Goal: Communication & Community: Answer question/provide support

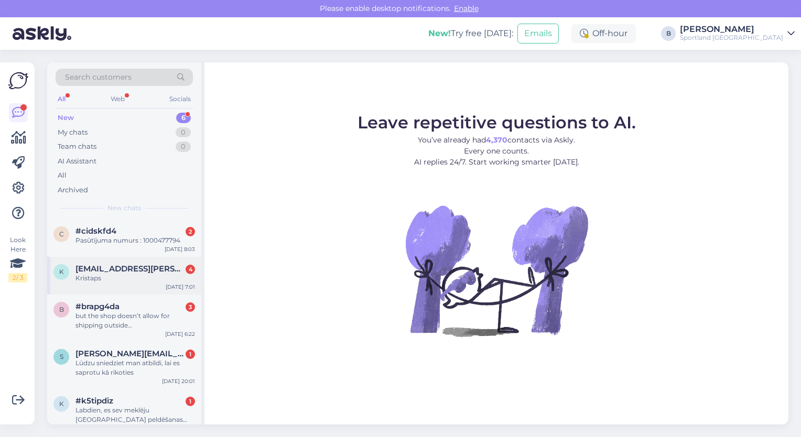
click at [117, 274] on div "Kristaps" at bounding box center [136, 278] width 120 height 9
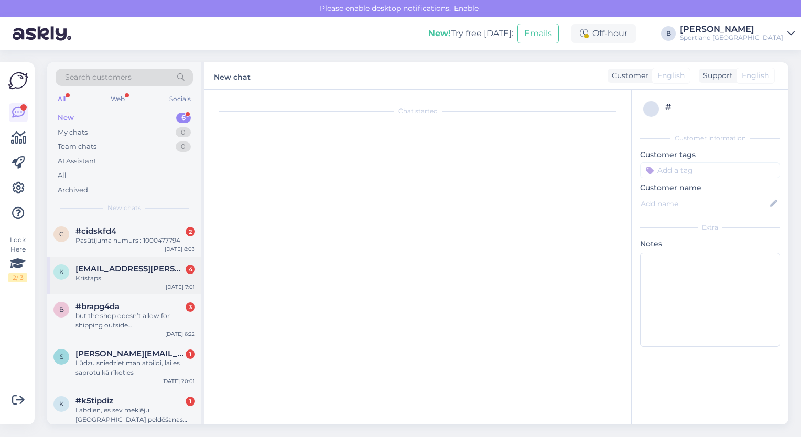
scroll to position [24, 0]
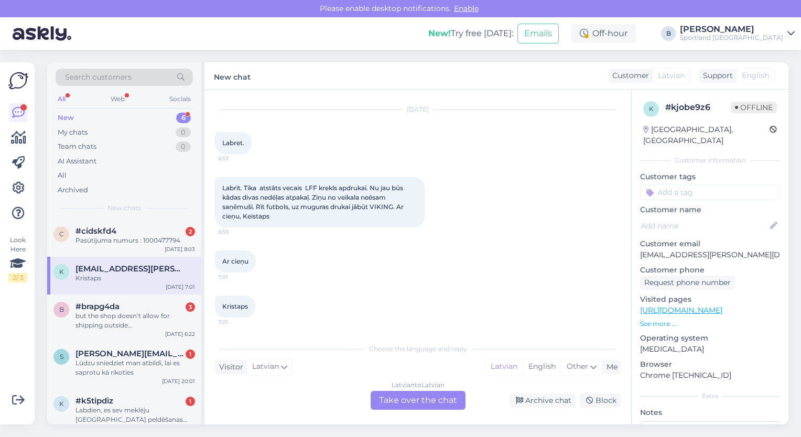
click at [416, 397] on div "Latvian to Latvian Take over the chat" at bounding box center [418, 400] width 95 height 19
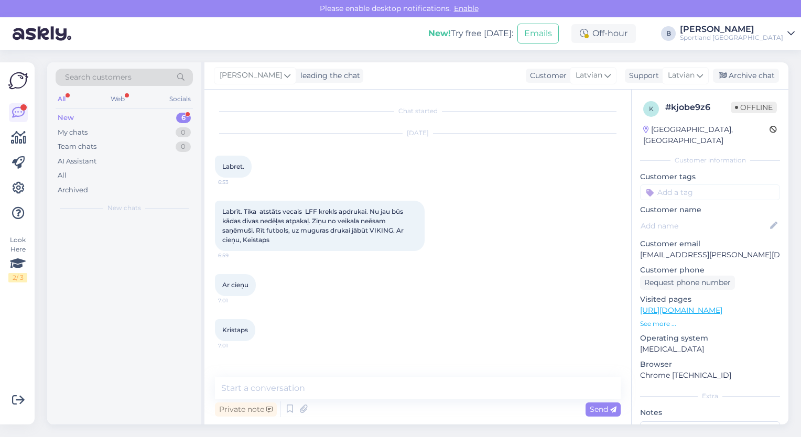
scroll to position [0, 0]
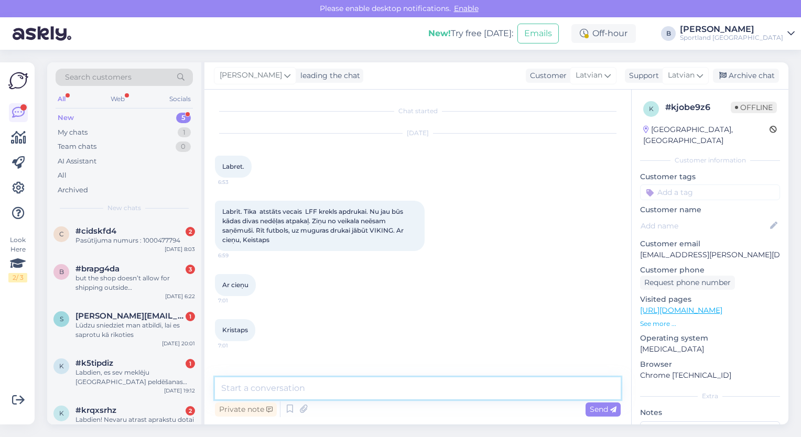
click at [378, 391] on textarea at bounding box center [418, 389] width 406 height 22
click at [333, 389] on textarea "Sveiki, lūgums, norādīt, kur tika atstāts krekls apdrukai." at bounding box center [418, 389] width 406 height 22
click at [531, 386] on textarea "Sveiki, lūgums, norādīt, iekš kura veikala tika atstāts krekls apdrukai." at bounding box center [418, 389] width 406 height 22
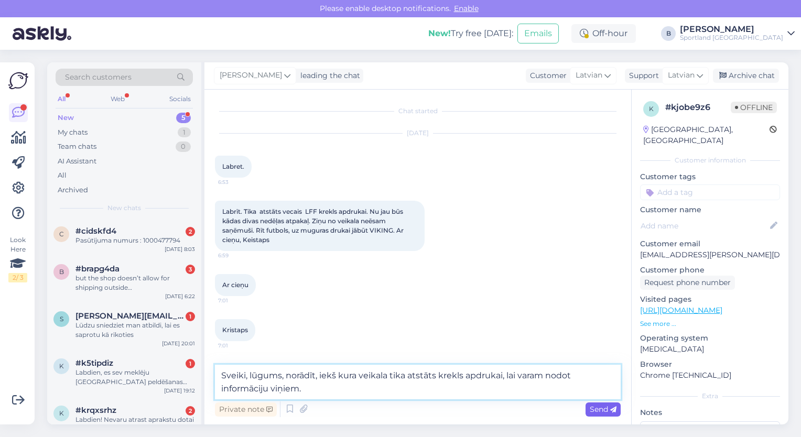
type textarea "Sveiki, lūgums, norādīt, iekš kura veikala tika atstāts krekls apdrukai, lai va…"
click at [595, 412] on span "Send" at bounding box center [603, 409] width 27 height 9
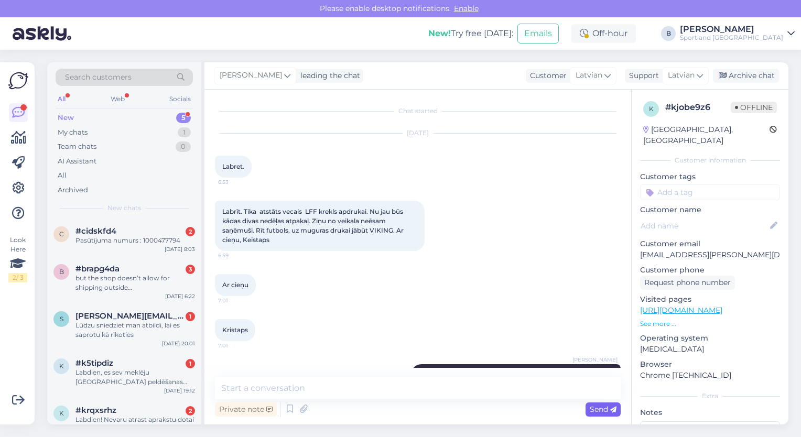
scroll to position [39, 0]
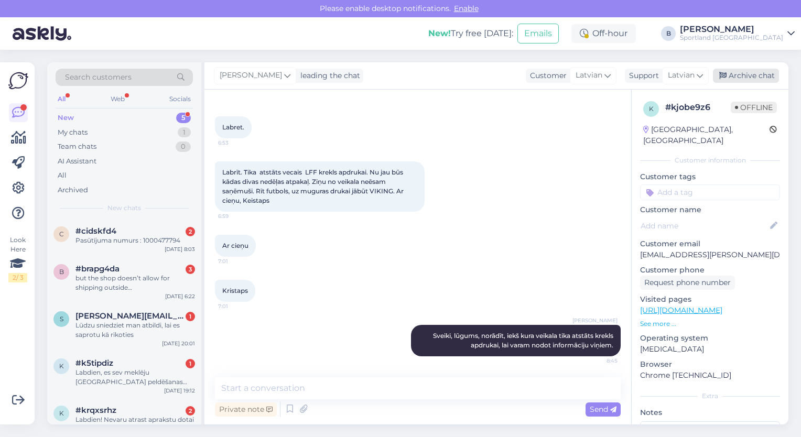
click at [741, 74] on div "Archive chat" at bounding box center [746, 76] width 66 height 14
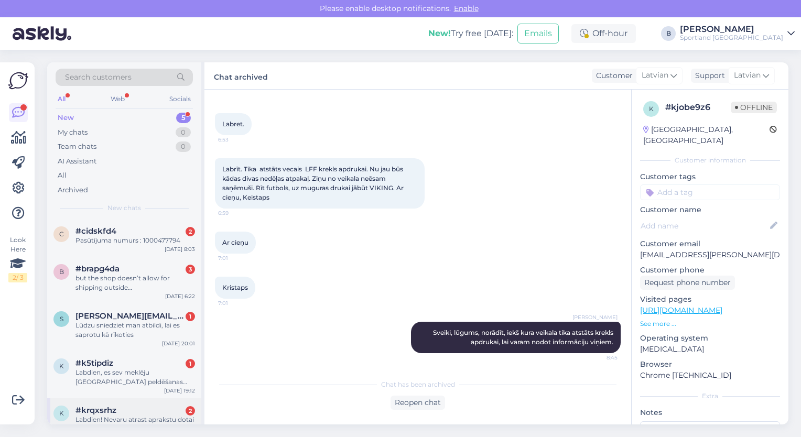
click at [138, 415] on div "Labdien! Nevaru atrast aprakstu dotai raketei jūsu tīmeklī" at bounding box center [136, 424] width 120 height 19
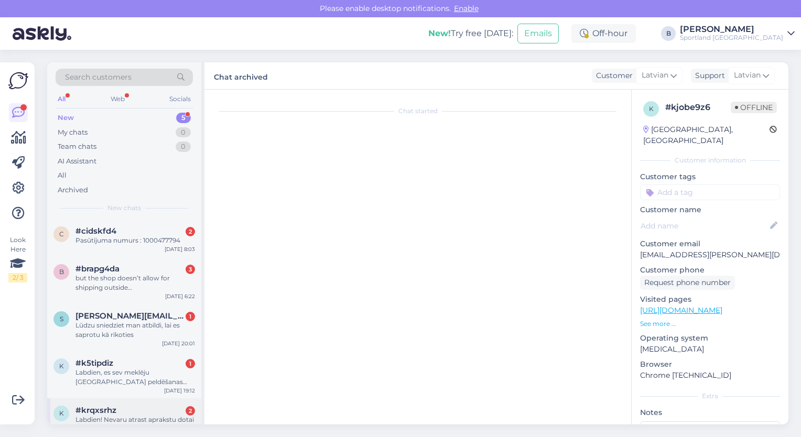
scroll to position [0, 0]
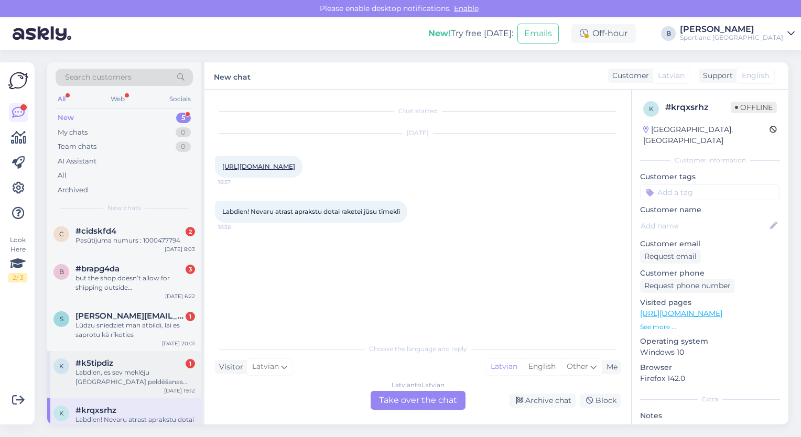
click at [127, 396] on div "k #k5tipdiz 1 Labdien, es sev meklēju [GEOGRAPHIC_DATA] peldēšanas cepuri bet n…" at bounding box center [124, 374] width 154 height 47
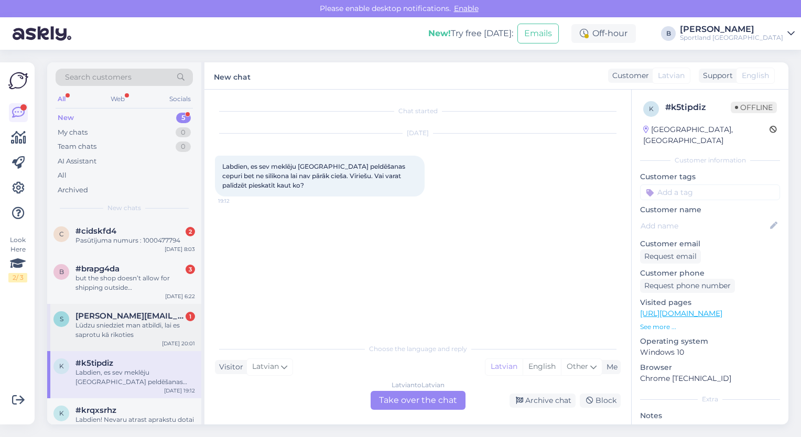
click at [141, 329] on div "Lūdzu sniedziet man atbildi, lai es saprotu kā rīkoties" at bounding box center [136, 330] width 120 height 19
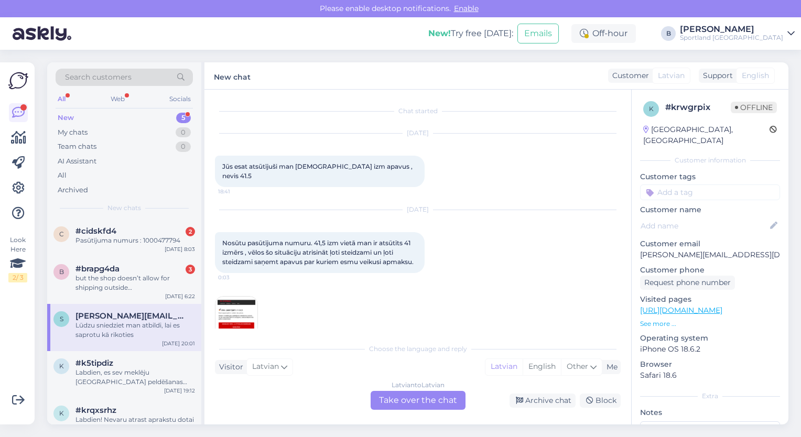
scroll to position [766, 0]
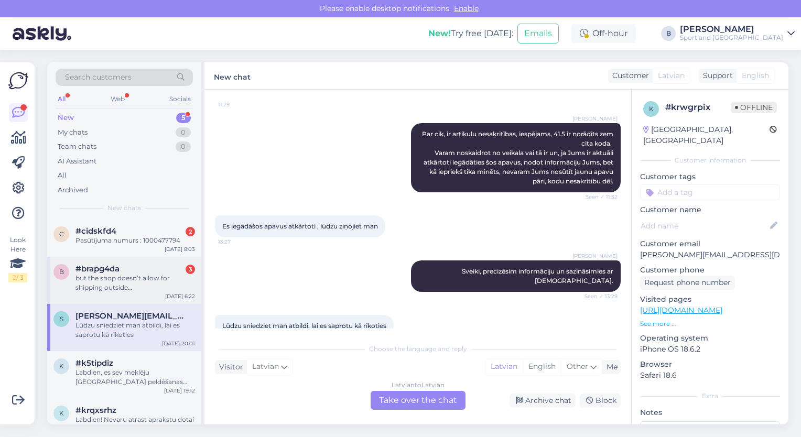
click at [127, 283] on div "but the shop doesn’t allow for shipping outside [GEOGRAPHIC_DATA]. Can you plea…" at bounding box center [136, 283] width 120 height 19
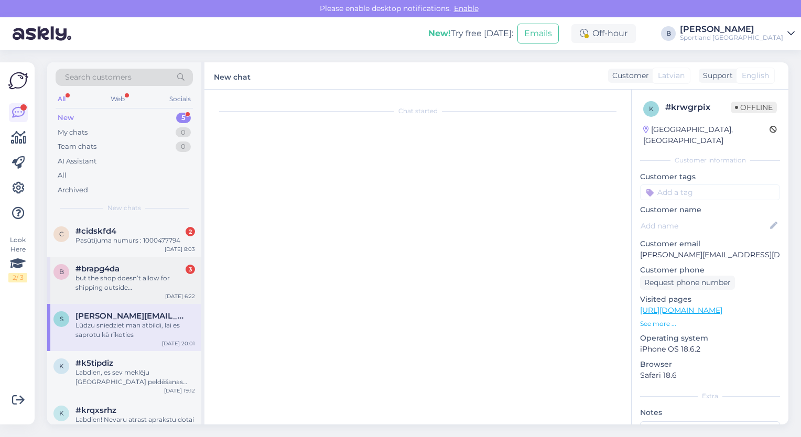
scroll to position [0, 0]
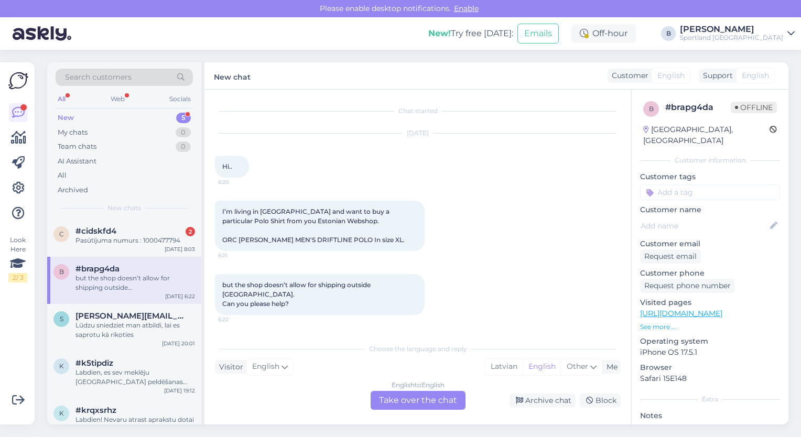
click at [394, 405] on div "English to English Take over the chat" at bounding box center [418, 400] width 95 height 19
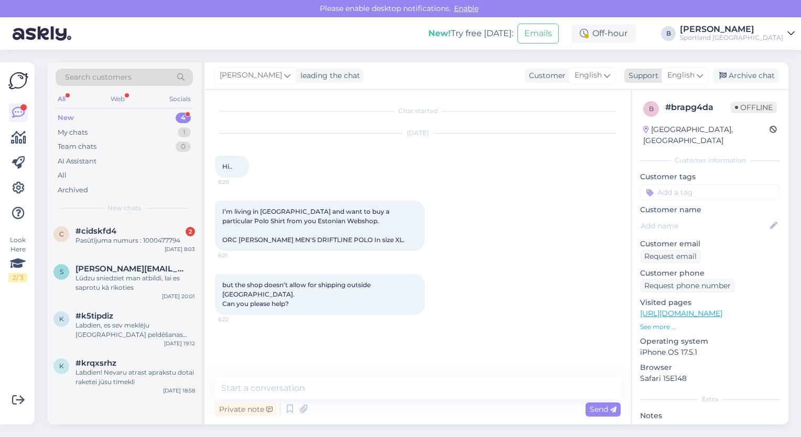
click at [683, 80] on span "English" at bounding box center [681, 76] width 27 height 12
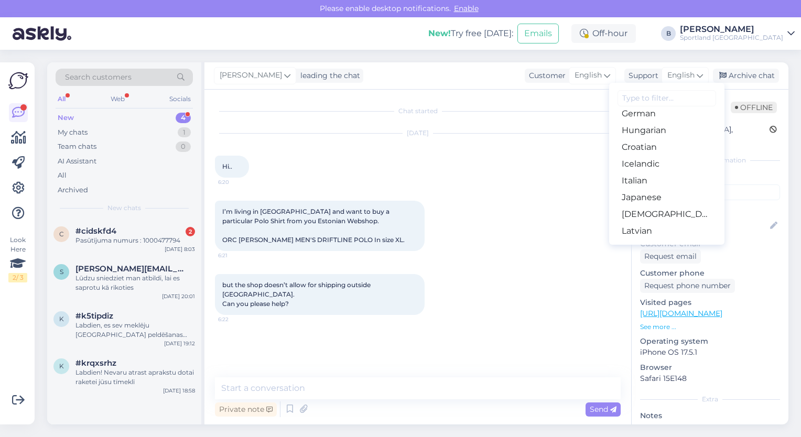
scroll to position [205, 0]
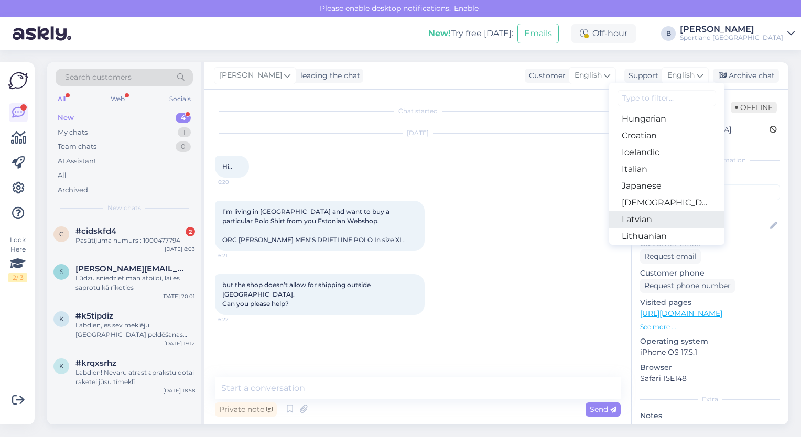
click at [647, 219] on link "Latvian" at bounding box center [667, 219] width 115 height 17
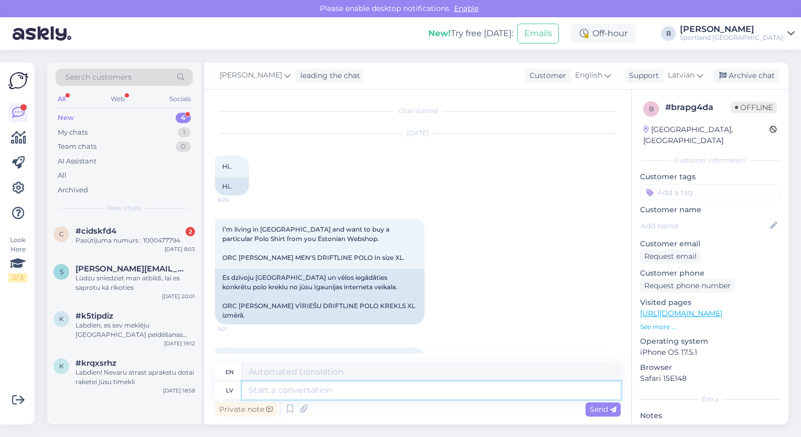
click at [373, 389] on textarea at bounding box center [431, 391] width 379 height 18
type textarea "S"
type textarea "Labrīt,"
type textarea "Good morning,"
type textarea "Labrīt, Igaunijas"
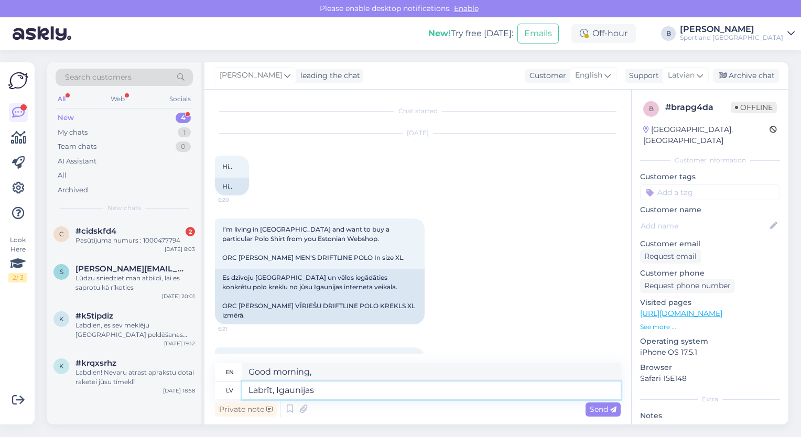
type textarea "Good morning, [GEOGRAPHIC_DATA]"
type textarea "Labrīt, Igaunijas veikali, die"
type textarea "Good morning, Estonian shops,"
type textarea "Labrīt, Igaunijas veikali, [GEOGRAPHIC_DATA], ne"
type textarea "Good morning, Estonian stores, unfortunately,"
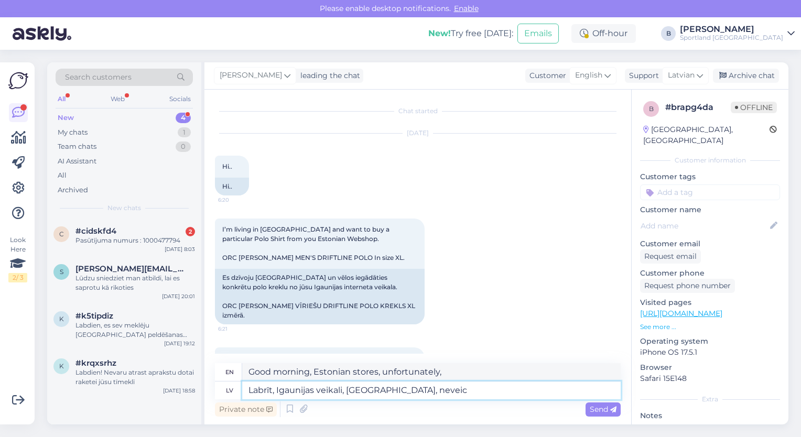
type textarea "Labrīt, Igaunijas veikali, [GEOGRAPHIC_DATA], neveic"
type textarea "Good morning, Estonian stores, unfortunately, do not carry"
type textarea "Labrīt, Igaunijas veikali, [GEOGRAPHIC_DATA], neveic piegādes a"
type textarea "Good morning, unfortunately, Estonian stores do not deliver."
type textarea "Labrīt, Igaunijas veikali, [GEOGRAPHIC_DATA], neveic piegādes ārpus"
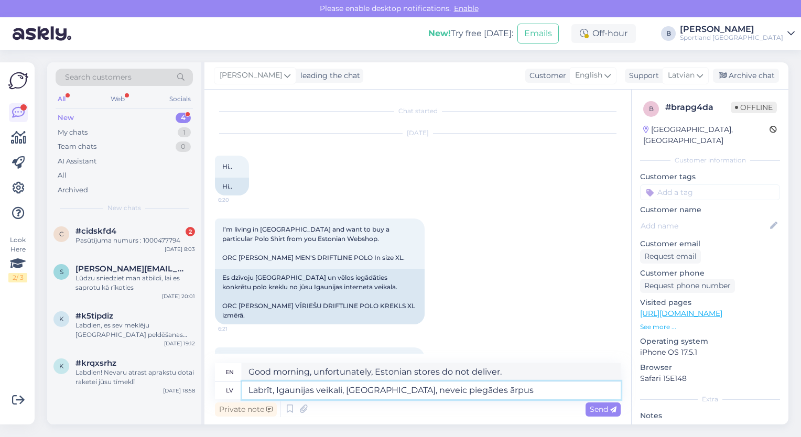
type textarea "Good morning, Estonian stores unfortunately do not deliver outside of"
type textarea "Labrīt, Igaunijas veikali, [GEOGRAPHIC_DATA], neveic piegādes ārpus Igaunijas."
type textarea "Good morning, Estonian stores, unfortunately, do not deliver outside [GEOGRAPHI…"
type textarea "Labrīt, Igaunijas veikali, [GEOGRAPHIC_DATA], neveic piegādes ārpus Igaunijas un"
type textarea "Good morning, Estonian stores, unfortunately, do not deliver outside [GEOGRAPHI…"
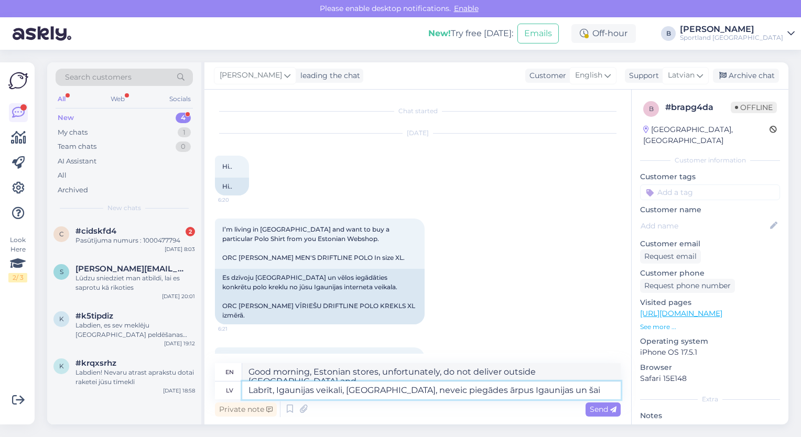
type textarea "Labrīt, Igaunijas veikali, [GEOGRAPHIC_DATA], neveic piegādes ārpus Igaunijas u…"
type textarea "Good morning, Estonian stores, unfortunately, do not deliver outside [GEOGRAPHI…"
type textarea "Labrīt, Igaunijas veikali, [GEOGRAPHIC_DATA], neveic piegādes ārpus Igaunijas u…"
type textarea "Good morning, Estonian stores, unfortunately, do not deliver outside [GEOGRAPHI…"
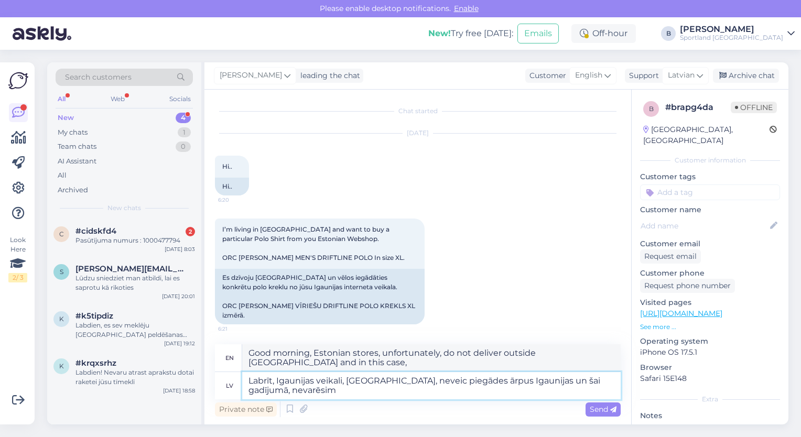
type textarea "Labrīt, Igaunijas veikali, [GEOGRAPHIC_DATA], neveic piegādes ārpus Igaunijas u…"
type textarea "Good morning, unfortunately, Estonian stores do not deliver outside [GEOGRAPHIC…"
type textarea "Labrīt, Igaunijas veikali, [GEOGRAPHIC_DATA], neveic piegādes ārpus Igaunijas u…"
type textarea "Good morning, Estonian stores, unfortunately, do not deliver outside [GEOGRAPHI…"
type textarea "Labrīt, Igaunijas veikali, [GEOGRAPHIC_DATA], neveic piegādes ārpus Igaunijas u…"
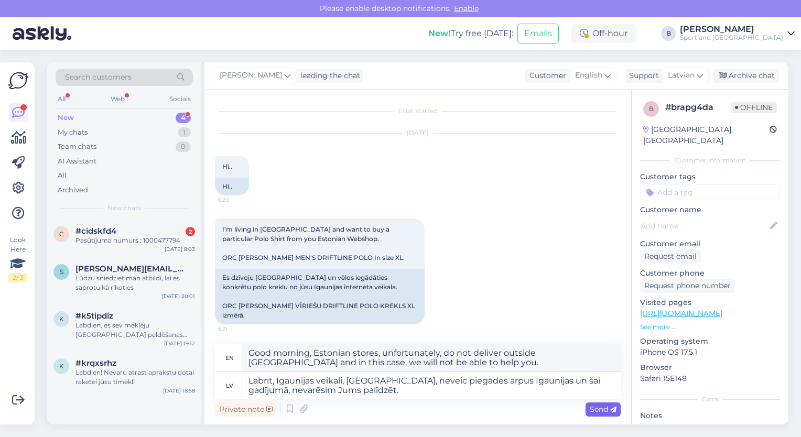
click at [593, 409] on span "Send" at bounding box center [603, 409] width 27 height 9
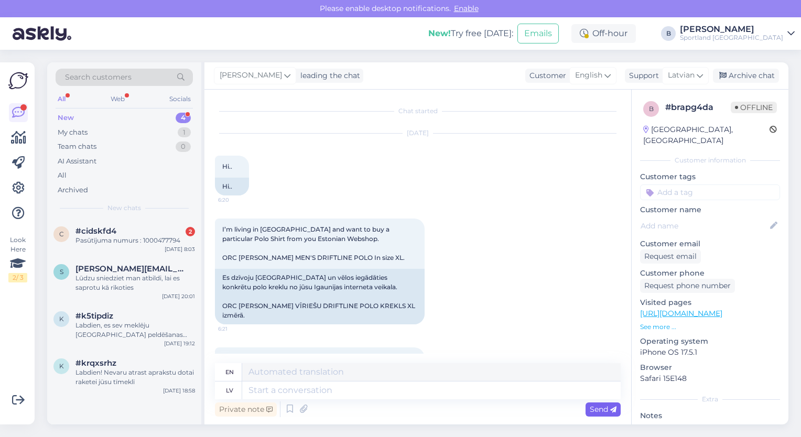
scroll to position [155, 0]
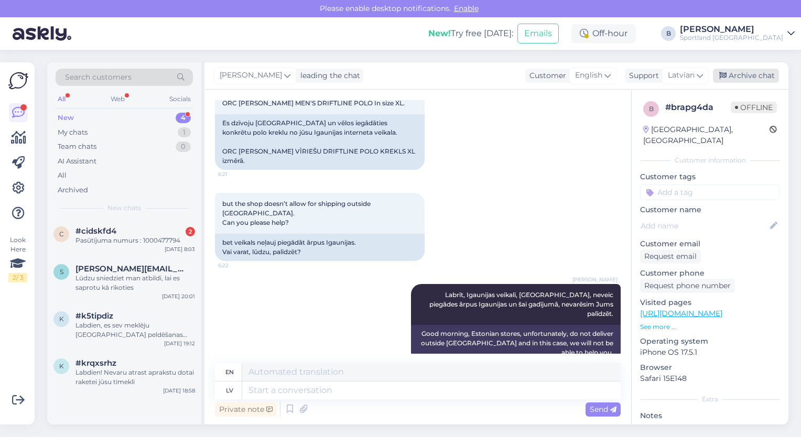
click at [739, 79] on div "Archive chat" at bounding box center [746, 76] width 66 height 14
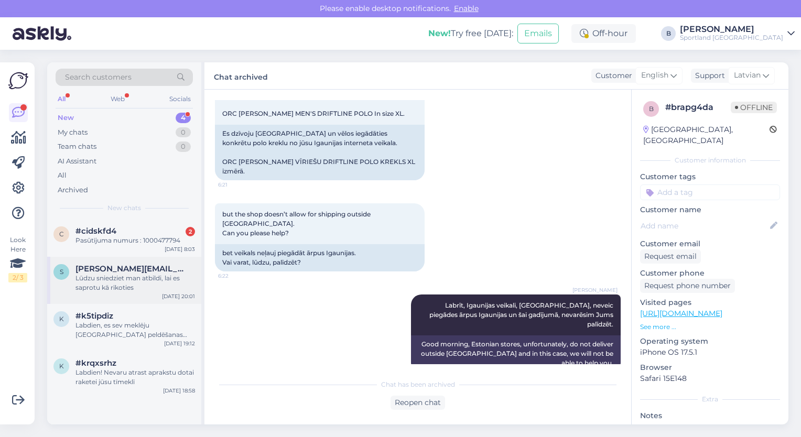
click at [122, 277] on div "Lūdzu sniedziet man atbildi, lai es saprotu kā rīkoties" at bounding box center [136, 283] width 120 height 19
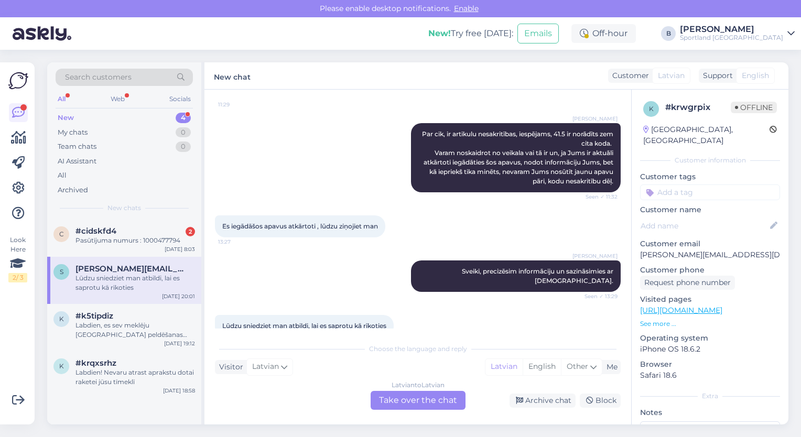
click at [411, 406] on div "Latvian to Latvian Take over the chat" at bounding box center [418, 400] width 95 height 19
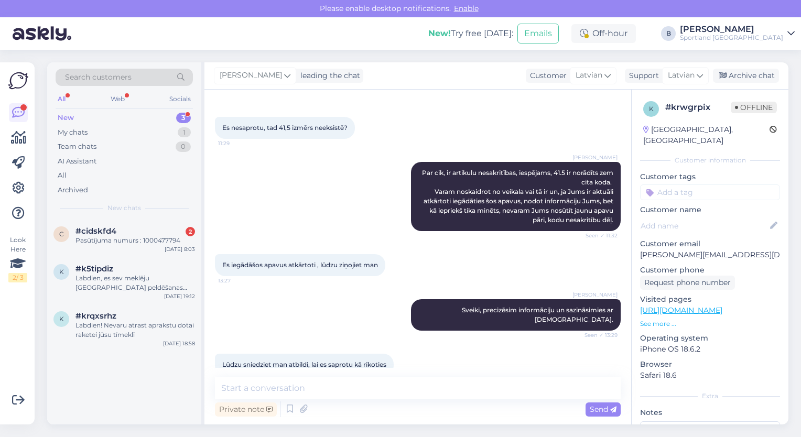
click at [404, 400] on div "Private note Send" at bounding box center [418, 410] width 406 height 20
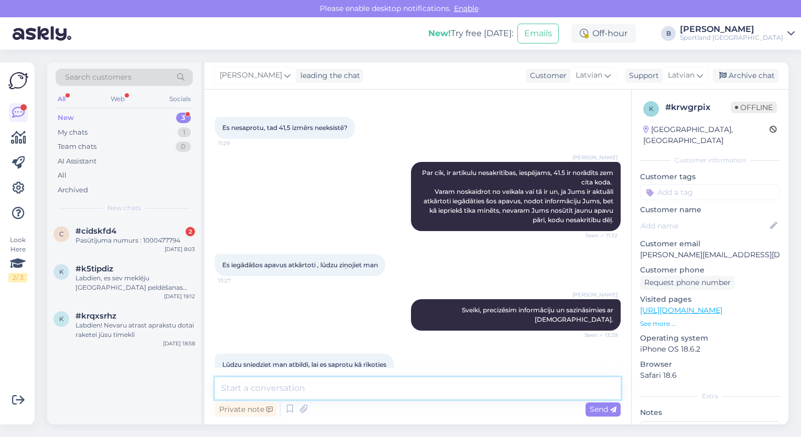
click at [399, 389] on textarea at bounding box center [418, 389] width 406 height 22
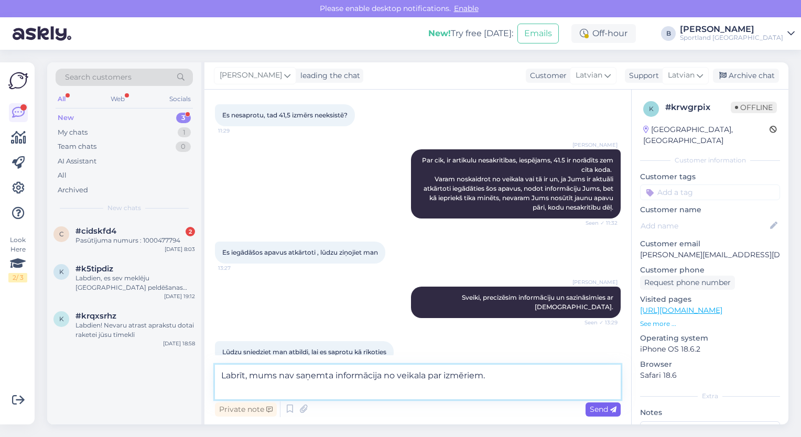
type textarea "Labrīt, mums nav saņemta informācija no veikala par izmēriem."
click at [595, 413] on span "Send" at bounding box center [603, 409] width 27 height 9
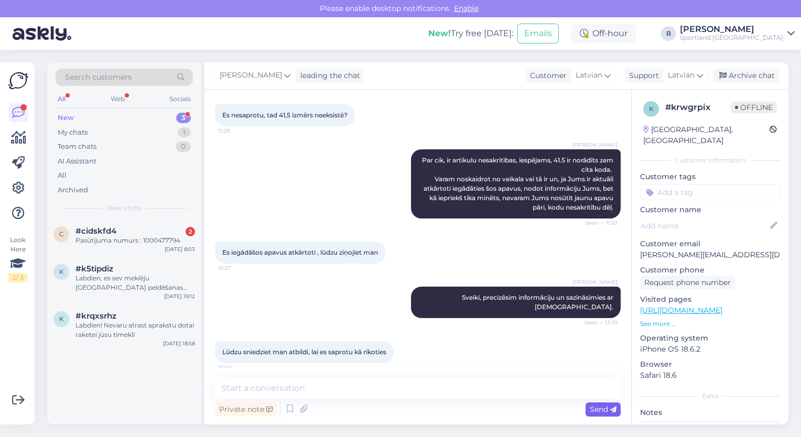
scroll to position [804, 0]
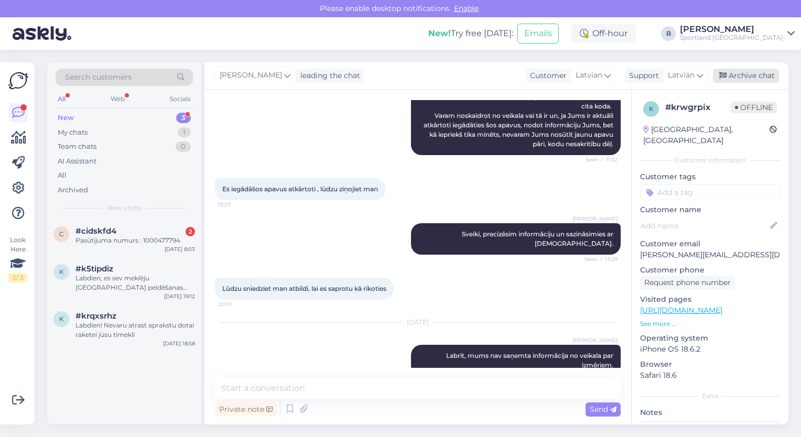
click at [740, 78] on div "Archive chat" at bounding box center [746, 76] width 66 height 14
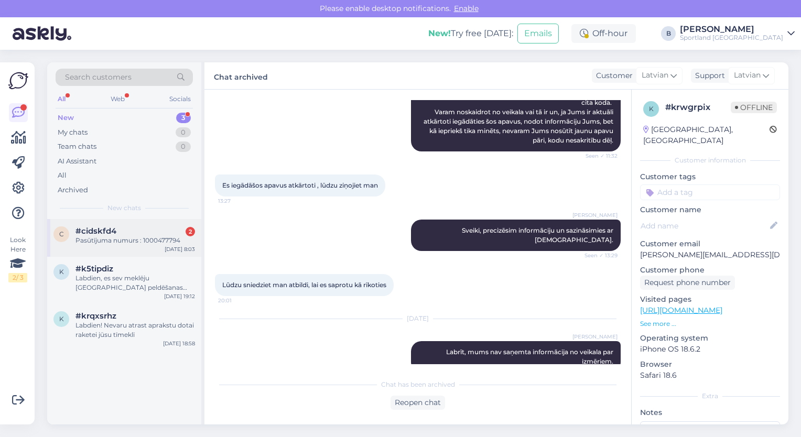
click at [136, 234] on div "#cidskfd4 2" at bounding box center [136, 231] width 120 height 9
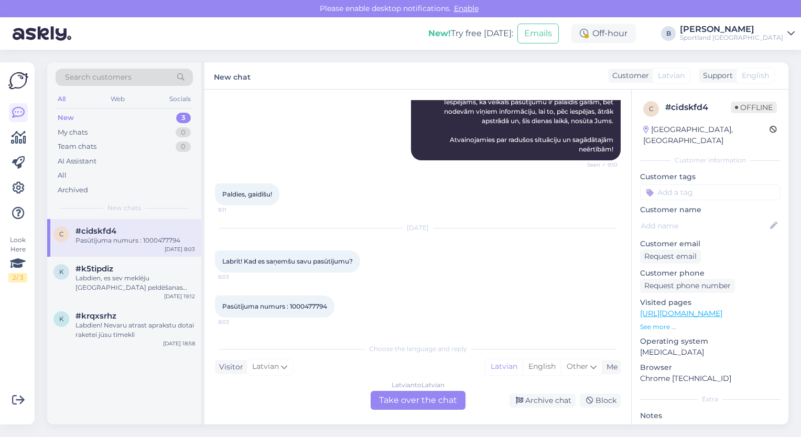
click at [305, 309] on span "Pasūtījuma numurs : 1000477794" at bounding box center [274, 307] width 105 height 8
copy div "1000477794 8:03"
click at [420, 401] on div "Latvian to Latvian Take over the chat" at bounding box center [418, 400] width 95 height 19
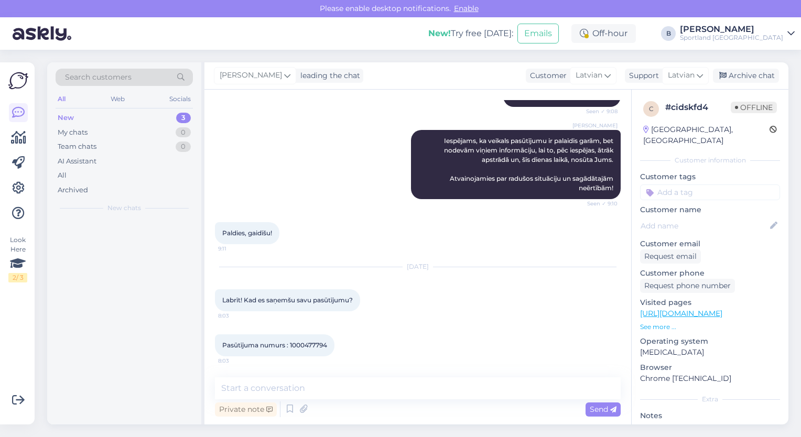
scroll to position [296, 0]
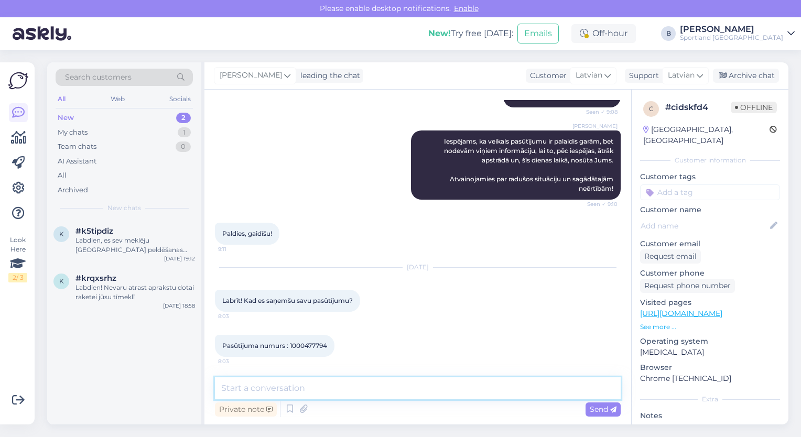
click at [384, 393] on textarea at bounding box center [418, 389] width 406 height 22
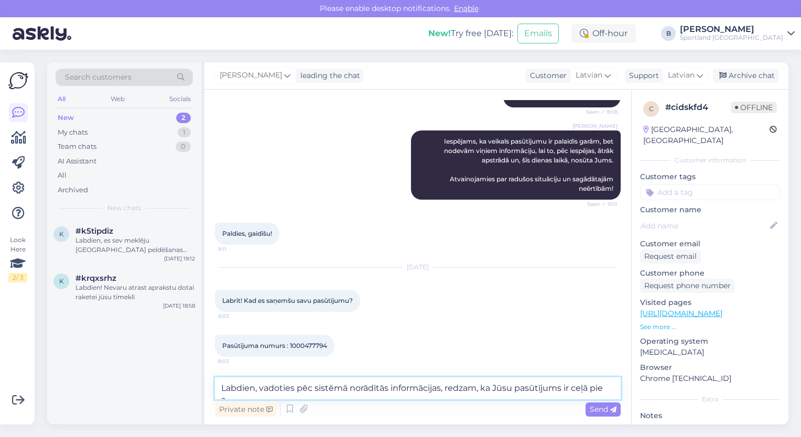
scroll to position [308, 0]
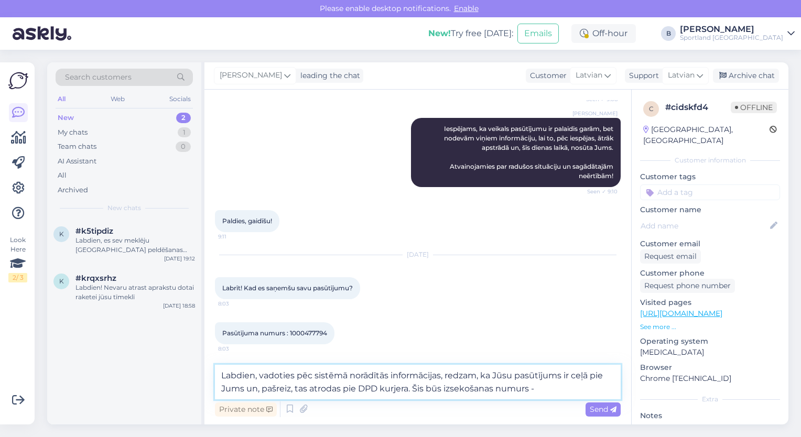
paste textarea "05757995525390"
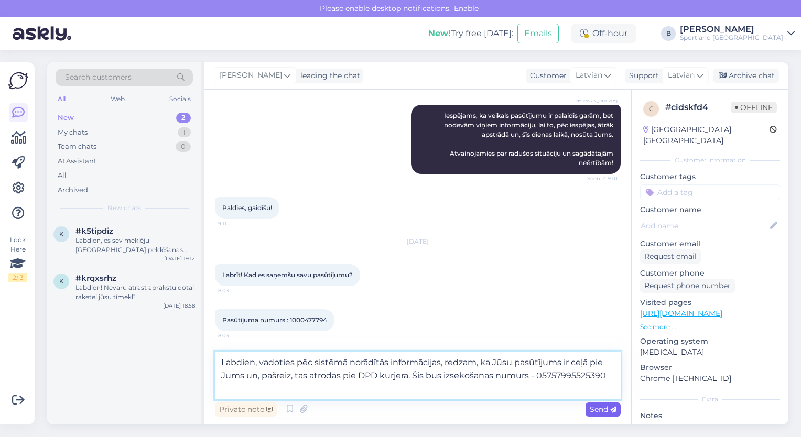
type textarea "Labdien, vadoties pēc sistēmā norādītās informācijas, redzam, ka Jūsu pasūtījum…"
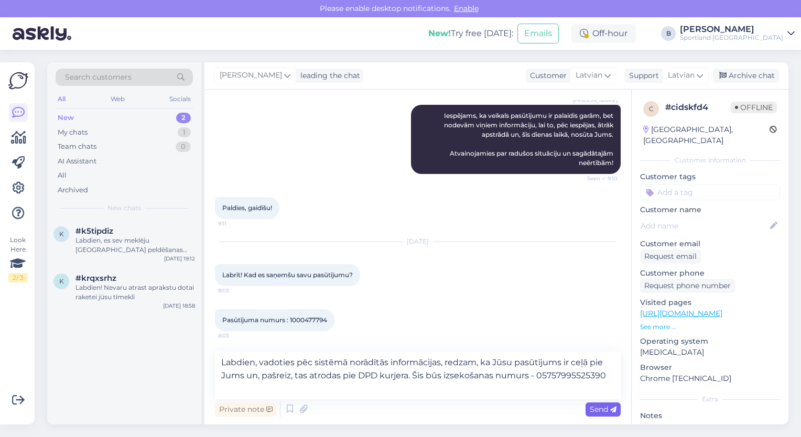
click at [596, 410] on span "Send" at bounding box center [603, 409] width 27 height 9
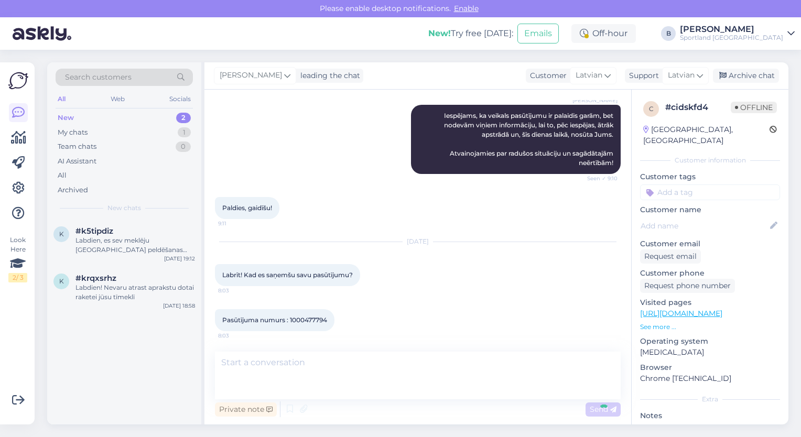
scroll to position [369, 0]
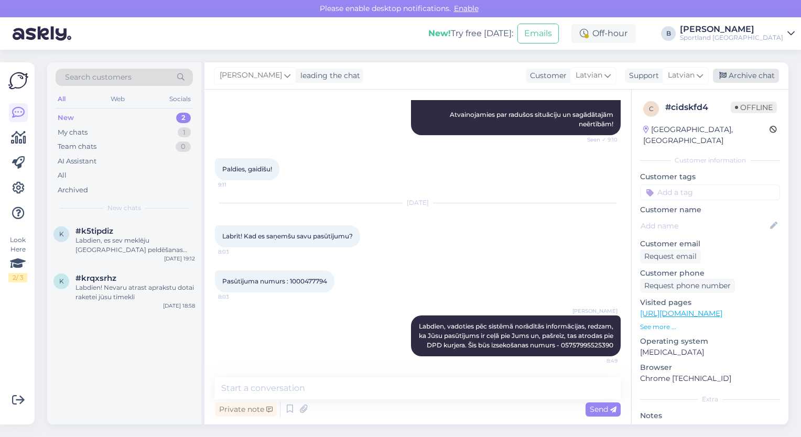
click at [749, 74] on div "Archive chat" at bounding box center [746, 76] width 66 height 14
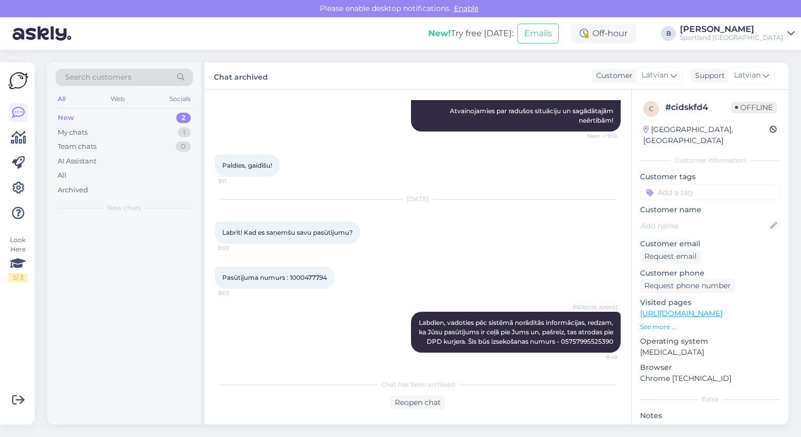
scroll to position [373, 0]
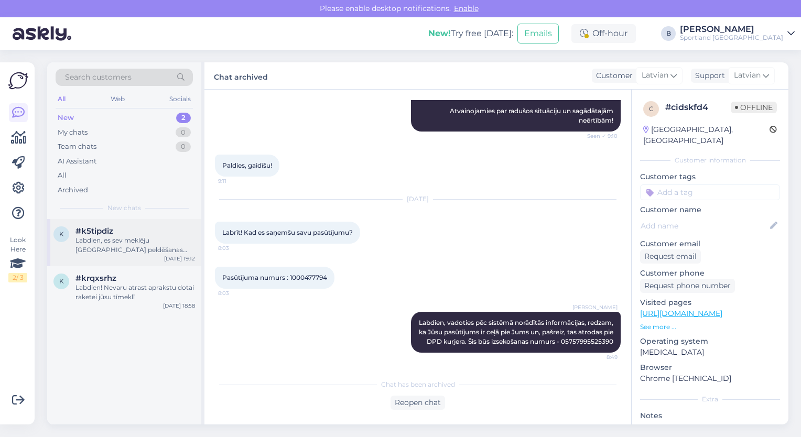
click at [148, 242] on div "Labdien, es sev meklēju [GEOGRAPHIC_DATA] peldēšanas cepuri bet ne silikona lai…" at bounding box center [136, 245] width 120 height 19
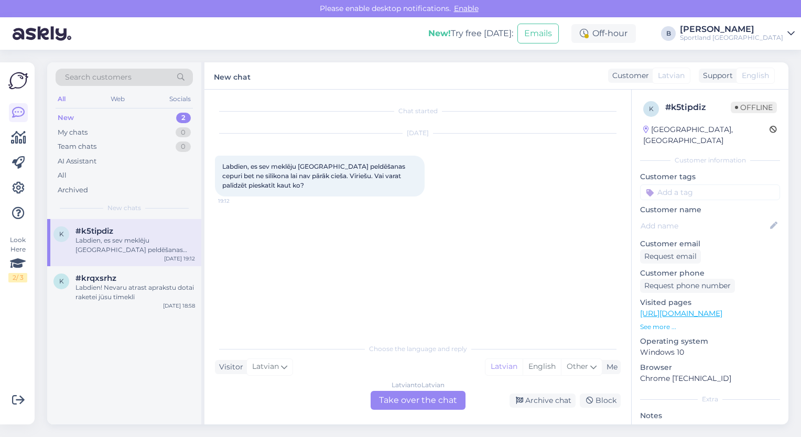
click at [431, 392] on div "Latvian to Latvian Take over the chat" at bounding box center [418, 400] width 95 height 19
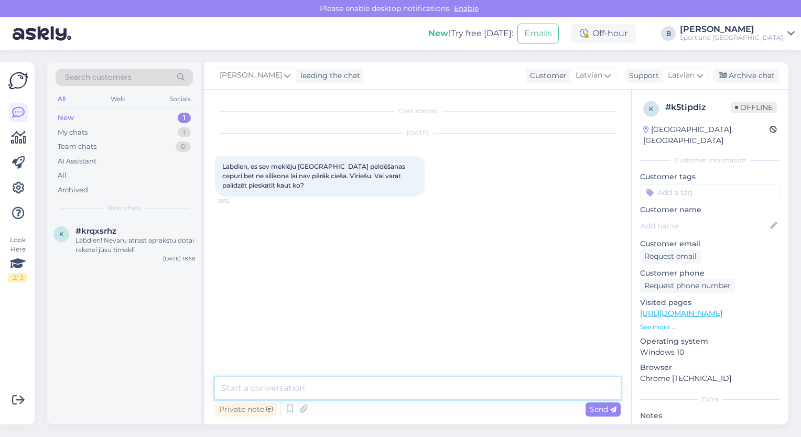
click at [406, 389] on textarea at bounding box center [418, 389] width 406 height 22
type textarea "Sveiki, mums būs pieejamas tikai silikona peldcepures."
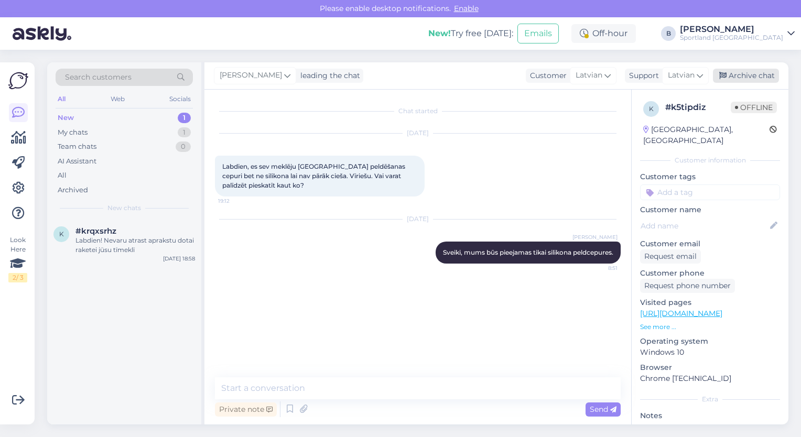
click at [757, 76] on div "Archive chat" at bounding box center [746, 76] width 66 height 14
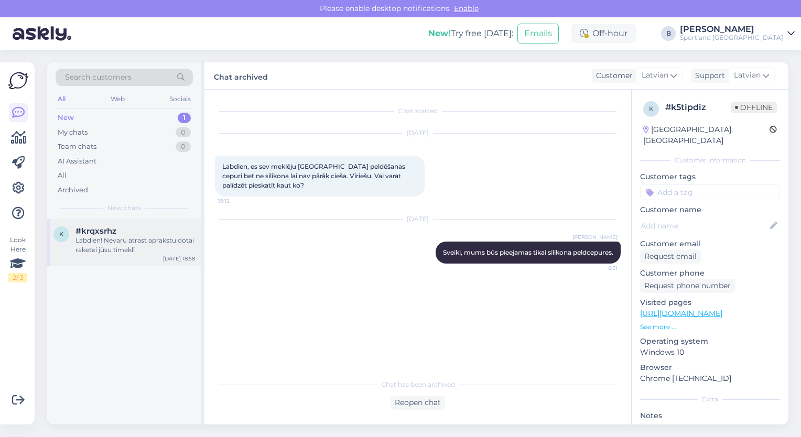
click at [162, 241] on div "Labdien! Nevaru atrast aprakstu dotai raketei jūsu tīmeklī" at bounding box center [136, 245] width 120 height 19
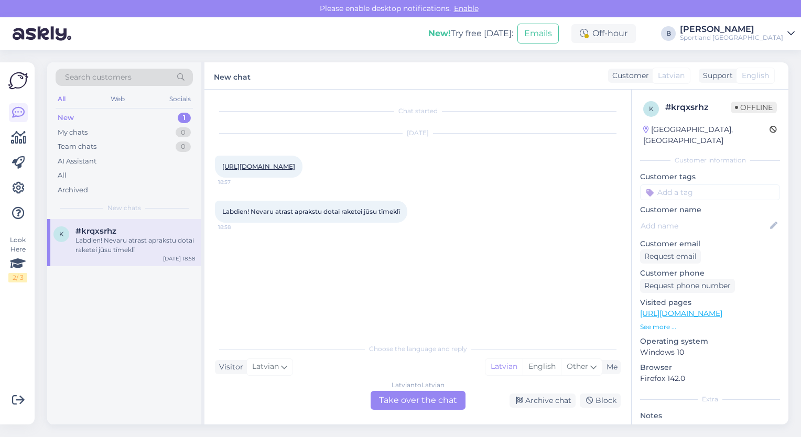
drag, startPoint x: 281, startPoint y: 176, endPoint x: 221, endPoint y: 166, distance: 61.1
click at [221, 166] on div "[URL][DOMAIN_NAME] 18:57" at bounding box center [259, 167] width 88 height 22
copy link "[URL][DOMAIN_NAME]"
click at [418, 400] on div "Latvian to Latvian Take over the chat" at bounding box center [418, 400] width 95 height 19
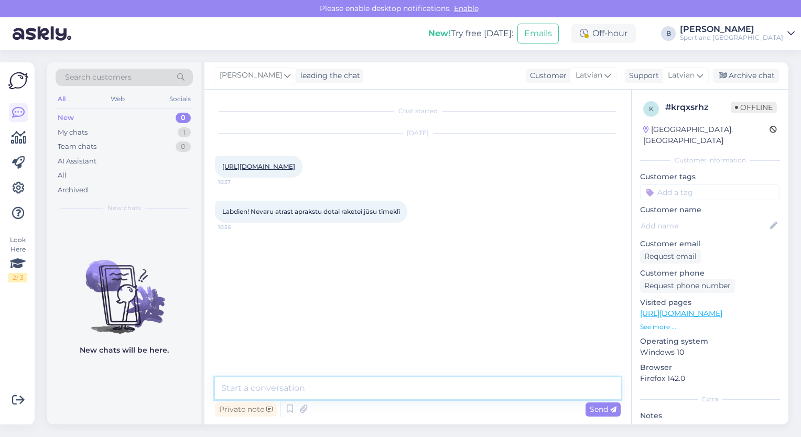
click at [382, 388] on textarea at bounding box center [418, 389] width 406 height 22
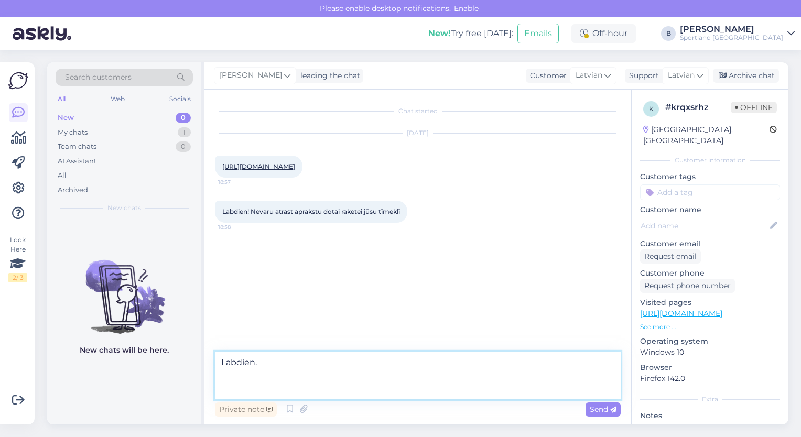
paste textarea "Svars (bez stīgām): apm. 290 g (10.2 oz) – viegli kontrolējams un ātrs sitienos…"
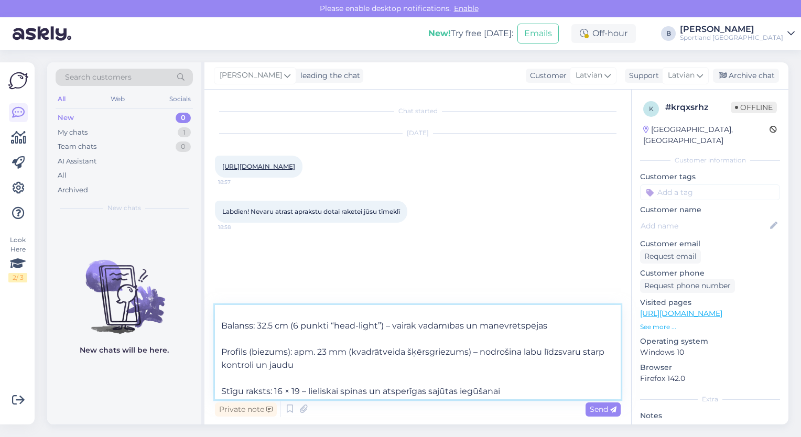
scroll to position [89, 0]
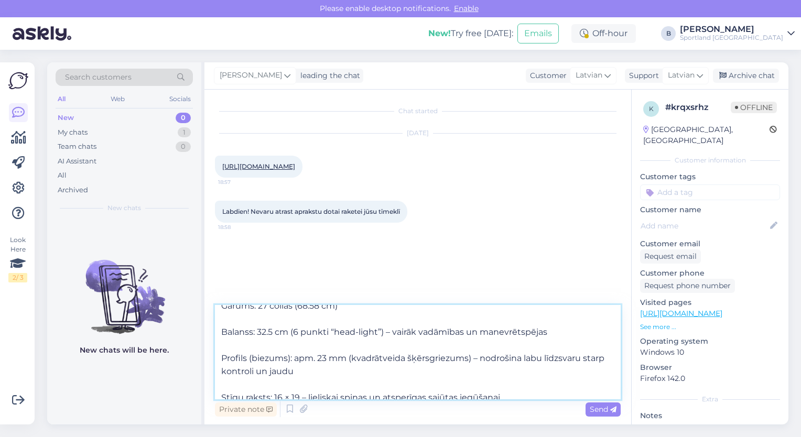
click at [290, 358] on textarea "Labdien. Svars (bez stīgām): apm. 290 g (10.2 oz) – viegli kontrolējams un ātrs…" at bounding box center [418, 352] width 406 height 94
drag, startPoint x: 449, startPoint y: 360, endPoint x: 443, endPoint y: 355, distance: 8.2
click at [443, 355] on textarea "Labdien. Svars (bez stīgām): apm. 290 g (10.2 oz) – viegli kontrolējams un ātrs…" at bounding box center [418, 352] width 406 height 94
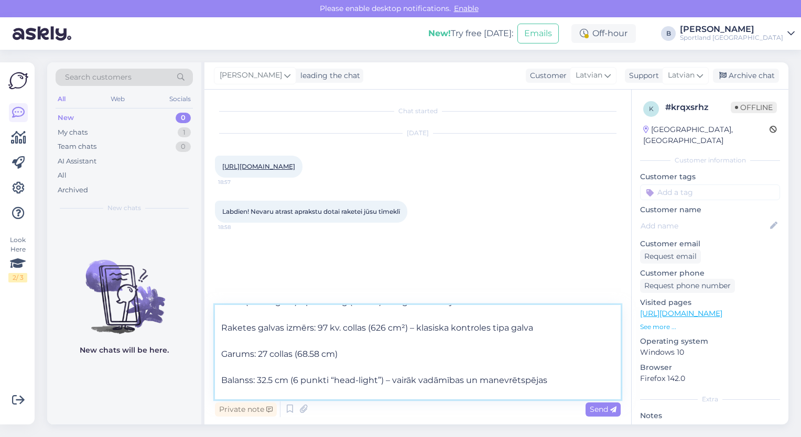
scroll to position [26, 0]
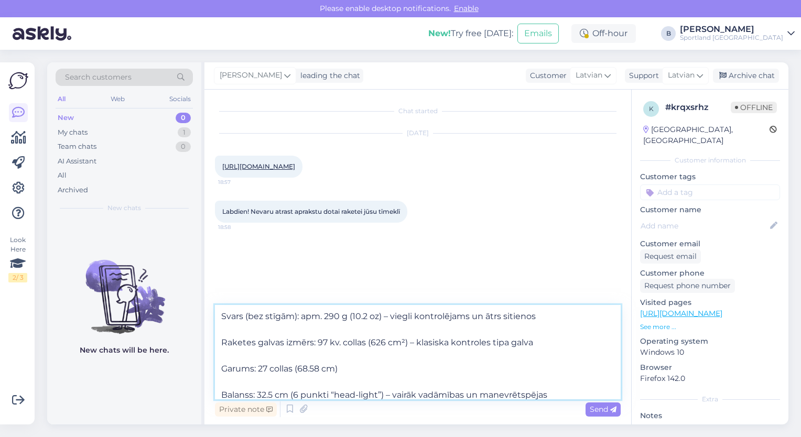
drag, startPoint x: 298, startPoint y: 369, endPoint x: 260, endPoint y: 368, distance: 37.8
click at [260, 368] on textarea "Labdien. Svars (bez stīgām): apm. 290 g (10.2 oz) – viegli kontrolējams un ātrs…" at bounding box center [418, 352] width 406 height 94
click at [312, 368] on textarea "Labdien. Svars (bez stīgām): apm. 290 g (10.2 oz) – viegli kontrolējams un ātrs…" at bounding box center [418, 352] width 406 height 94
click at [370, 343] on textarea "Labdien. Svars (bez stīgām): apm. 290 g (10.2 oz) – viegli kontrolējams un ātrs…" at bounding box center [418, 352] width 406 height 94
click at [355, 343] on textarea "Labdien. Svars (bez stīgām): apm. 290 g (10.2 oz) – viegli kontrolējams un ātrs…" at bounding box center [418, 352] width 406 height 94
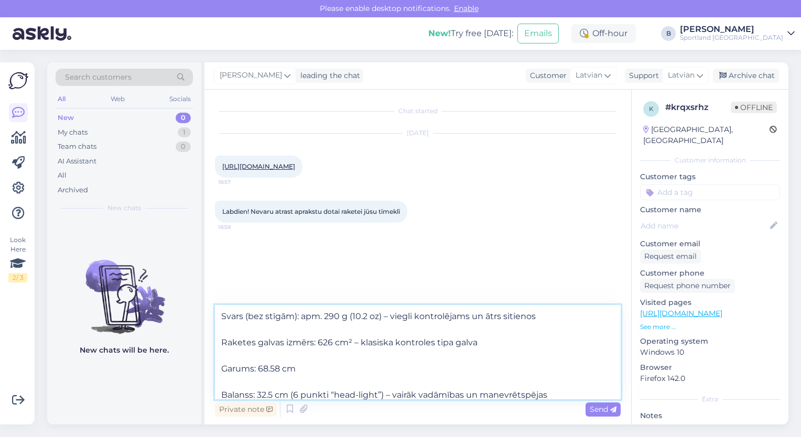
click at [382, 318] on textarea "Labdien. Svars (bez stīgām): apm. 290 g (10.2 oz) – viegli kontrolējams un ātrs…" at bounding box center [418, 352] width 406 height 94
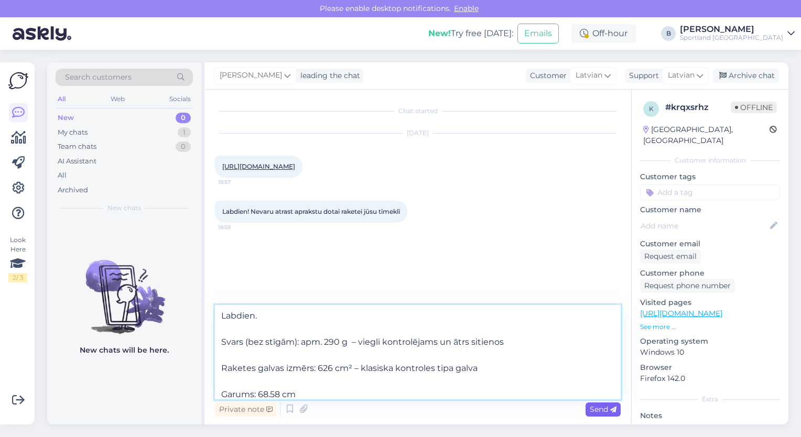
type textarea "Labdien. Svars (bez stīgām): apm. 290 g – viegli kontrolējams un ātrs sitienos …"
click at [593, 416] on div "Send" at bounding box center [603, 410] width 35 height 14
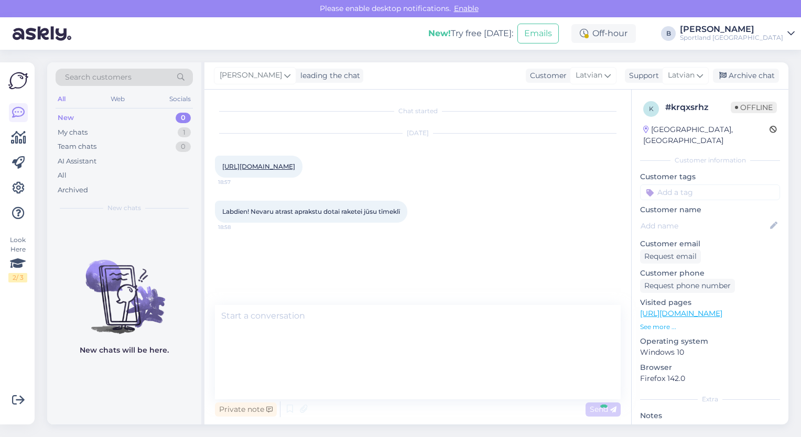
scroll to position [141, 0]
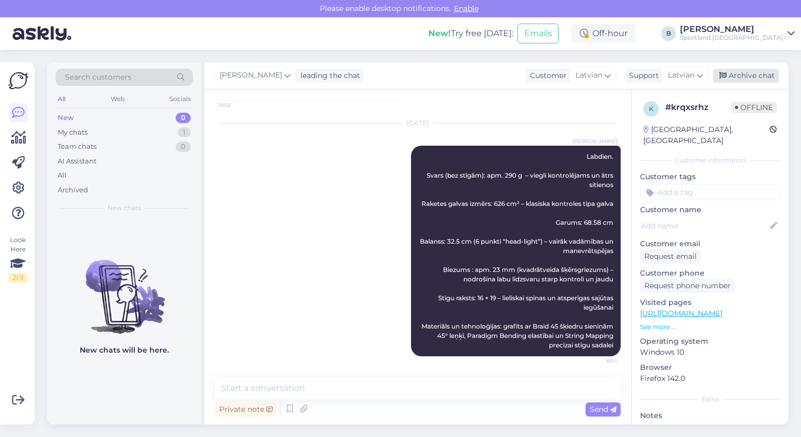
click at [742, 81] on div "Archive chat" at bounding box center [746, 76] width 66 height 14
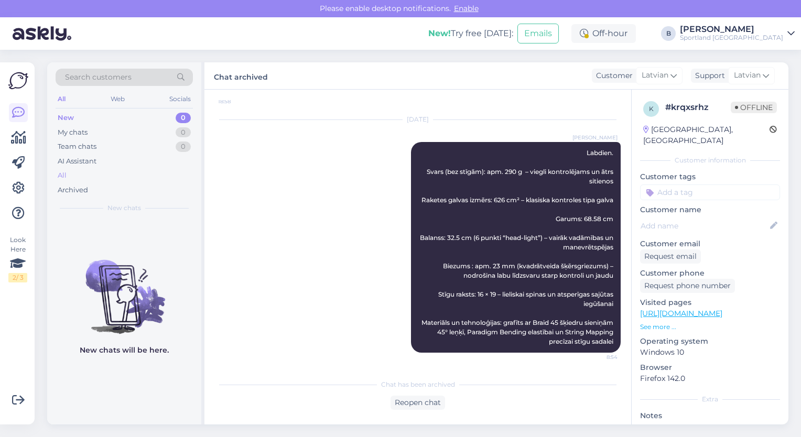
click at [67, 179] on div "All" at bounding box center [124, 175] width 137 height 15
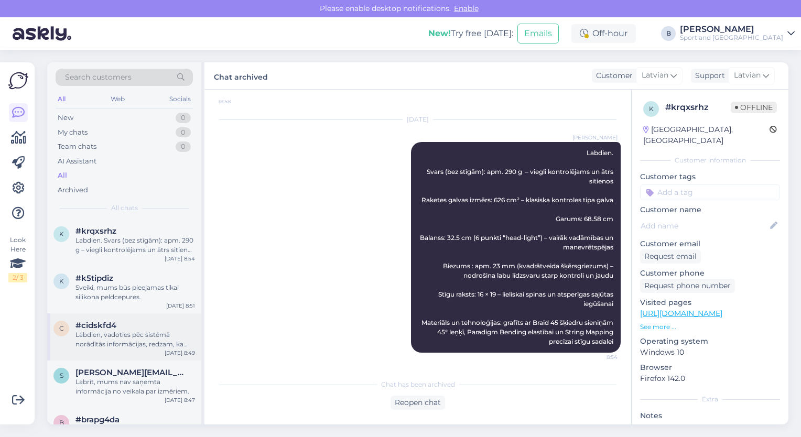
click at [128, 337] on div "Labdien, vadoties pēc sistēmā norādītās informācijas, redzam, ka Jūsu pasūtījum…" at bounding box center [136, 339] width 120 height 19
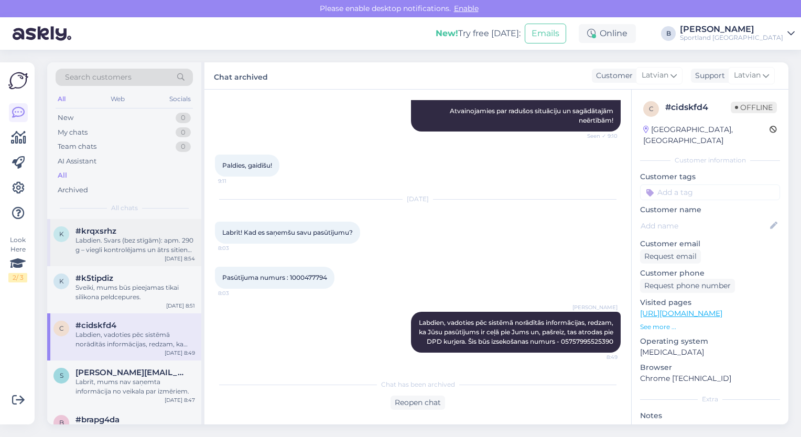
click at [133, 236] on div "Labdien. Svars (bez stīgām): apm. 290 g – viegli kontrolējams un ātrs sitienos …" at bounding box center [136, 245] width 120 height 19
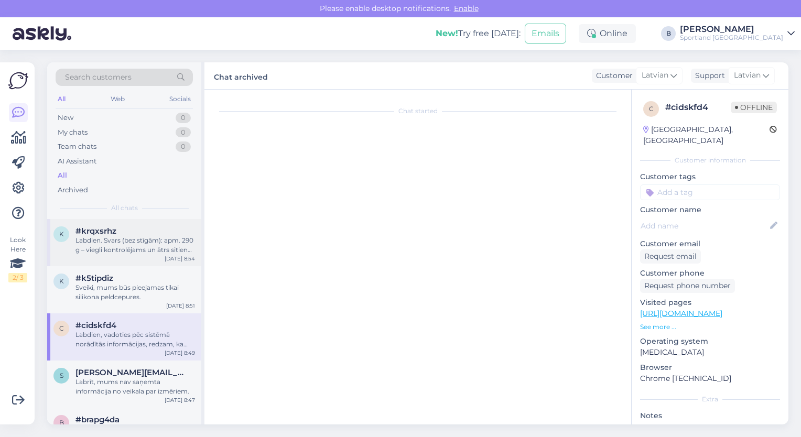
scroll to position [144, 0]
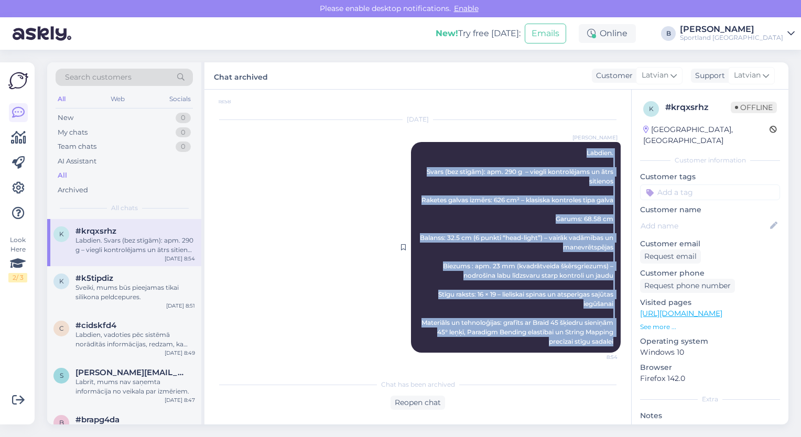
drag, startPoint x: 555, startPoint y: 140, endPoint x: 608, endPoint y: 343, distance: 209.9
click at [608, 343] on div "[PERSON_NAME]. Svars (bez stīgām): apm. 290 g – viegli kontrolējams un ātrs sit…" at bounding box center [516, 247] width 210 height 211
copy span "Labdien. Svars (bez stīgām): apm. 290 g – viegli kontrolējams un ātrs sitienos …"
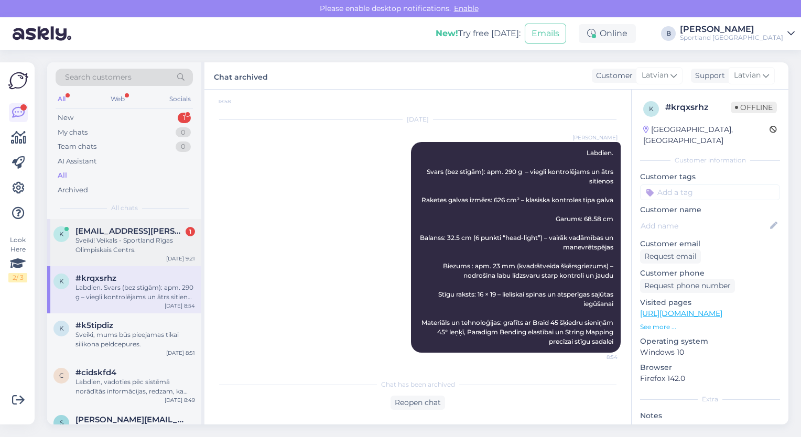
click at [120, 246] on div "Sveiki! Veikals - Sportland Rīgas Olimpiskais Centrs." at bounding box center [136, 245] width 120 height 19
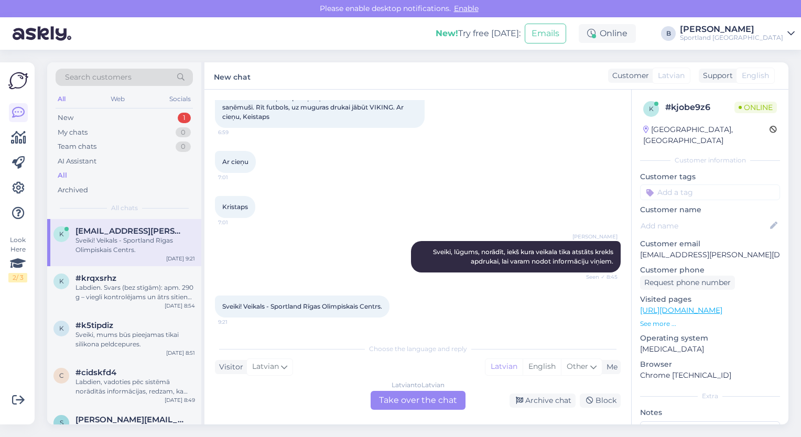
click at [397, 401] on div "Latvian to Latvian Take over the chat" at bounding box center [418, 400] width 95 height 19
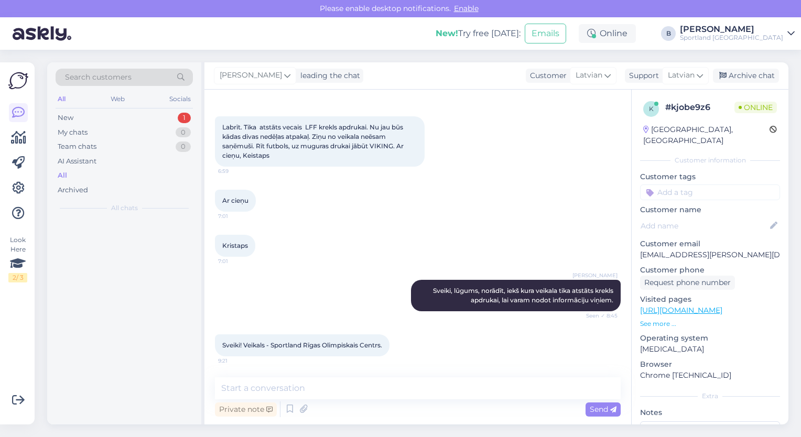
scroll to position [84, 0]
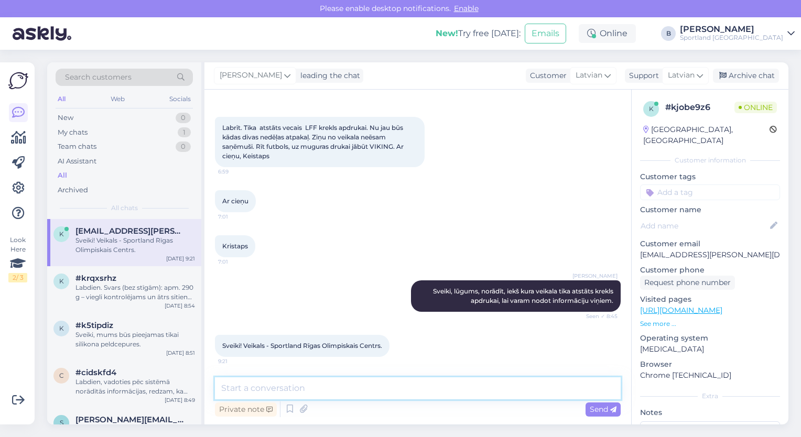
click at [387, 396] on textarea at bounding box center [418, 389] width 406 height 22
type textarea "P"
type textarea "Nodosim informāciju veikalam, lai ar Jums sazinās!"
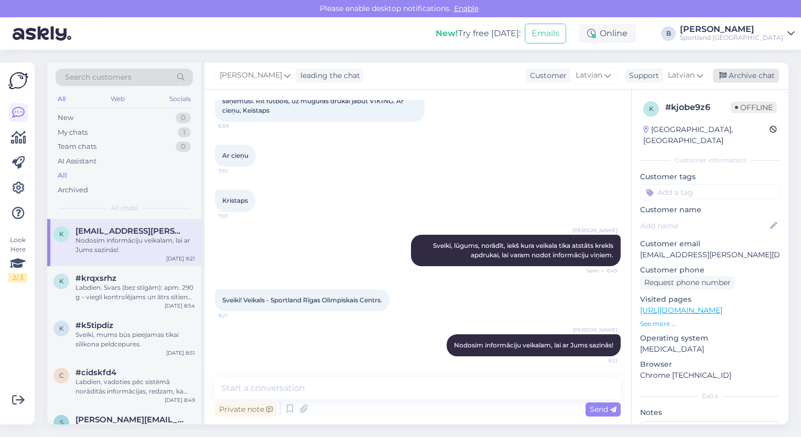
click at [746, 80] on div "Archive chat" at bounding box center [746, 76] width 66 height 14
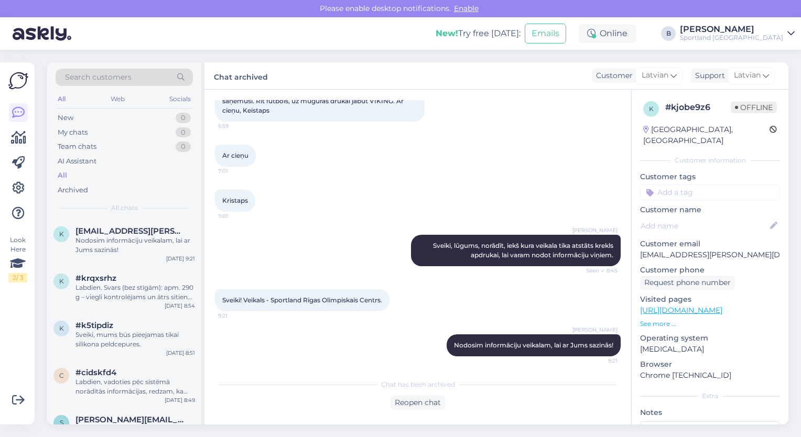
click at [305, 190] on div "Kristaps 7:01" at bounding box center [418, 200] width 406 height 45
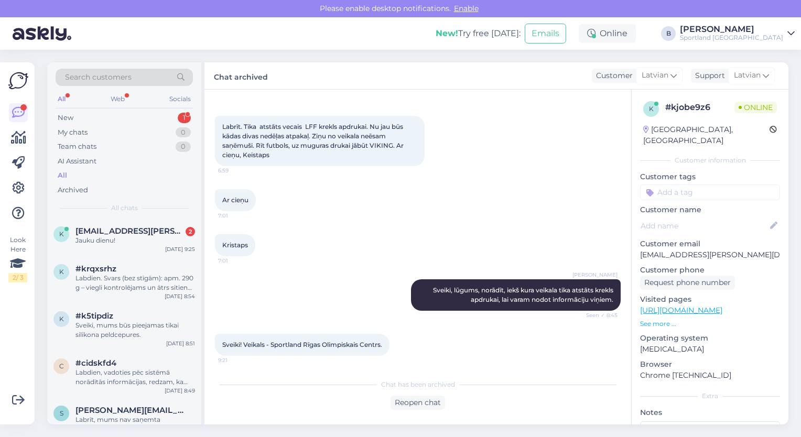
scroll to position [223, 0]
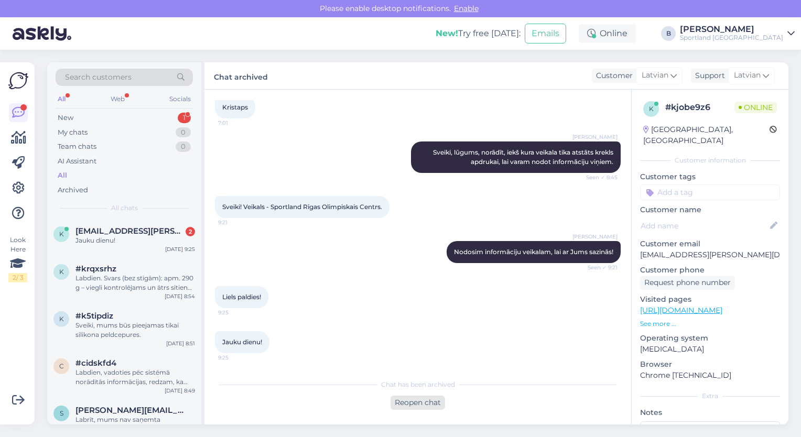
click at [422, 401] on div "Reopen chat" at bounding box center [418, 403] width 55 height 14
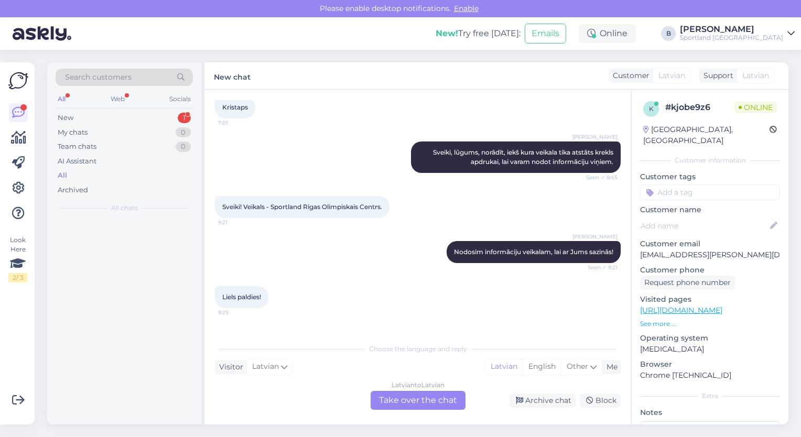
scroll to position [234, 0]
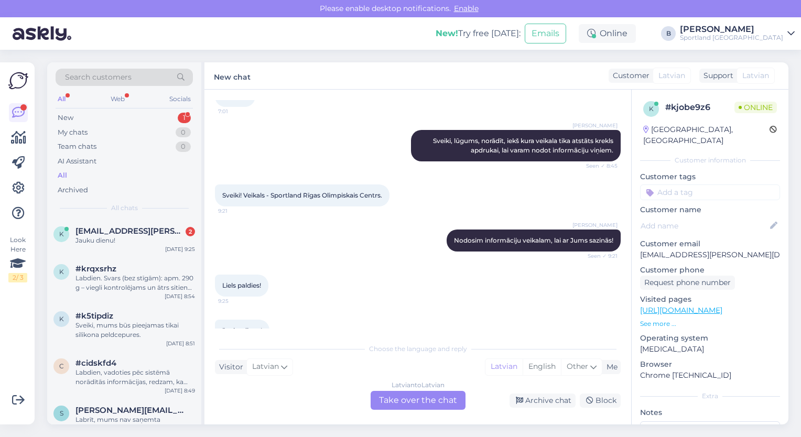
click at [401, 396] on div "Latvian to Latvian Take over the chat" at bounding box center [418, 400] width 95 height 19
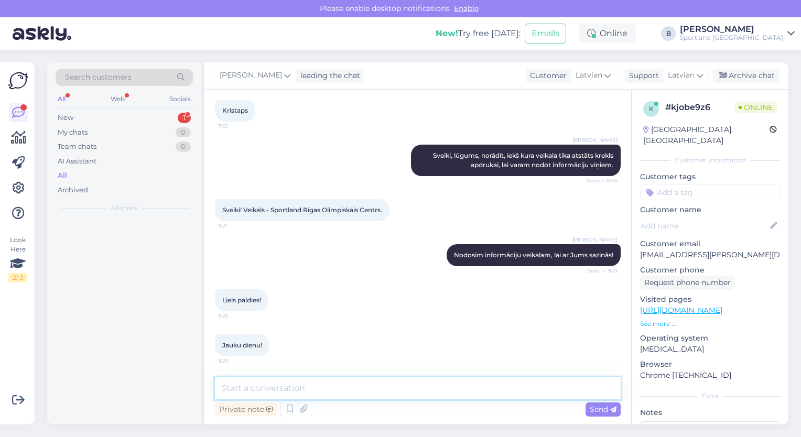
click at [401, 396] on textarea at bounding box center [418, 389] width 406 height 22
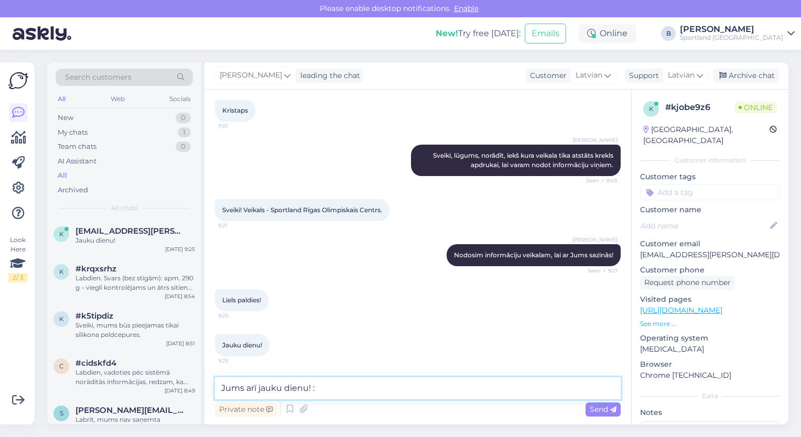
type textarea "Jums arī jauku dienu! :)"
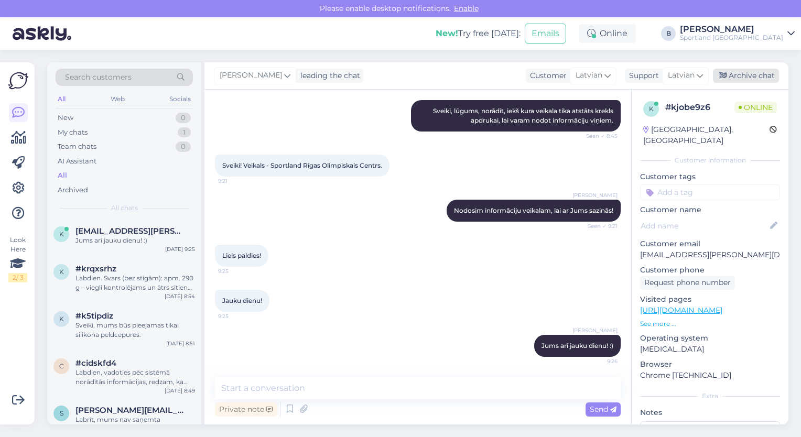
click at [731, 80] on div "Archive chat" at bounding box center [746, 76] width 66 height 14
